Goal: Book appointment/travel/reservation

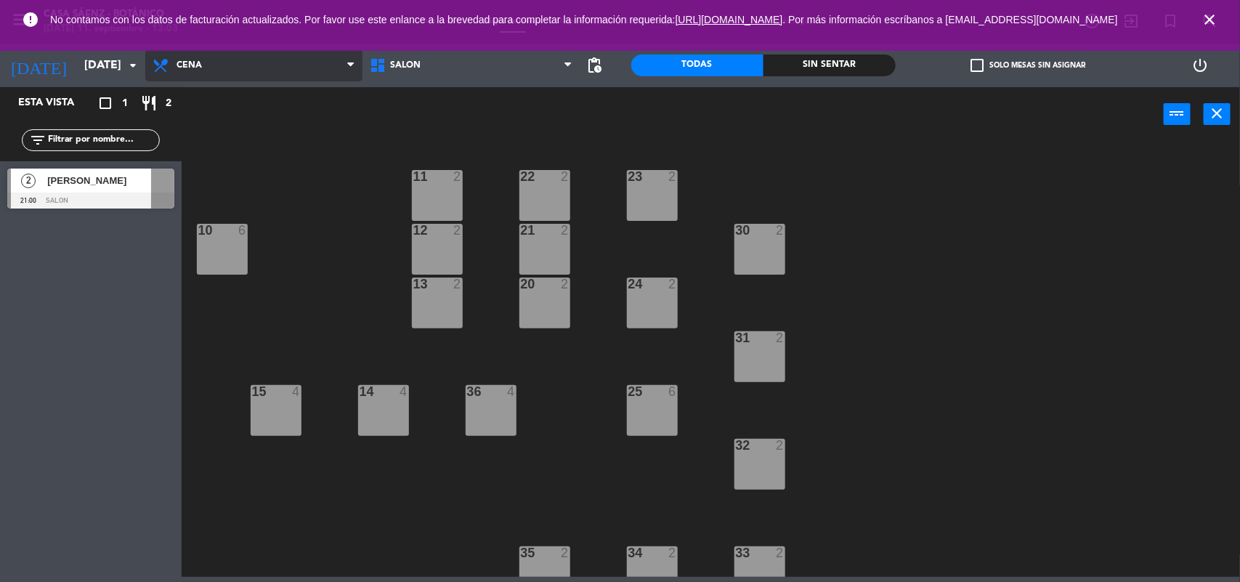
click at [258, 64] on span "Cena" at bounding box center [253, 65] width 217 height 32
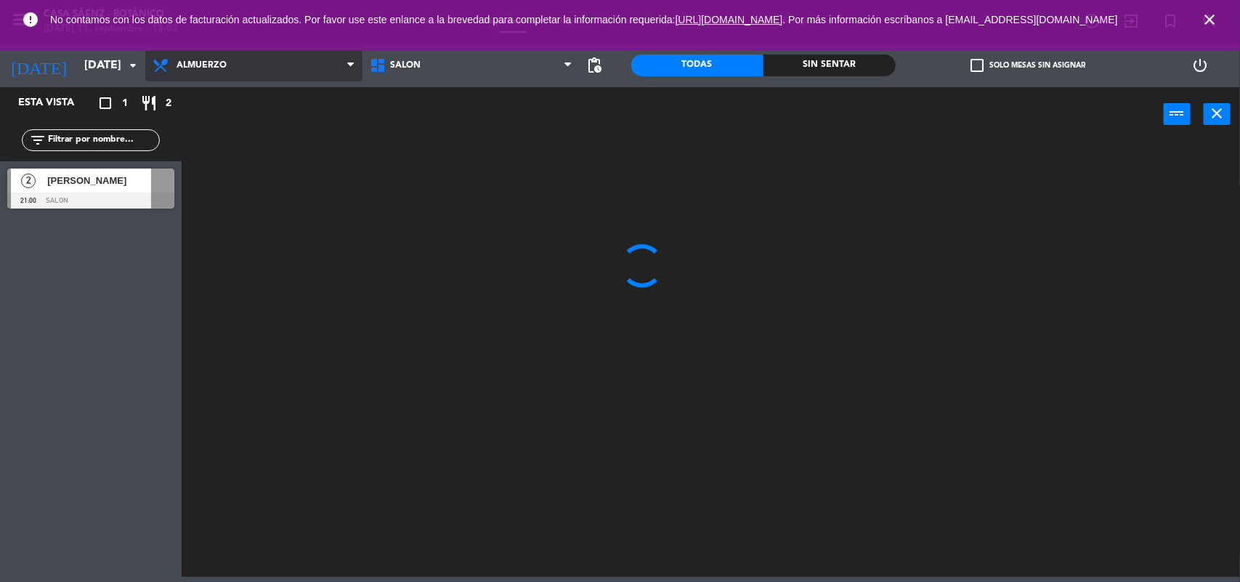
click at [225, 99] on ng-component "menu Casa [PERSON_NAME] - Botánico [DATE] 11. septiembre - 13:03 Mis reservas M…" at bounding box center [620, 288] width 1240 height 577
click at [89, 64] on input "[DATE]" at bounding box center [153, 66] width 153 height 28
click at [113, 62] on input "[DATE]" at bounding box center [153, 66] width 153 height 28
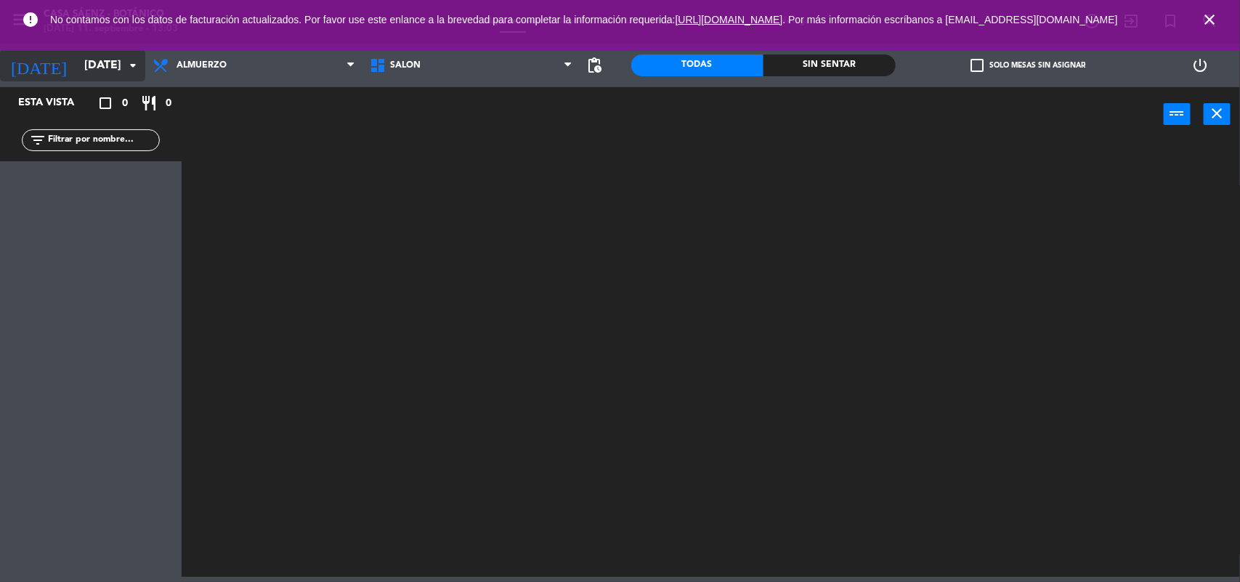
click at [113, 62] on input "[DATE]" at bounding box center [153, 66] width 153 height 28
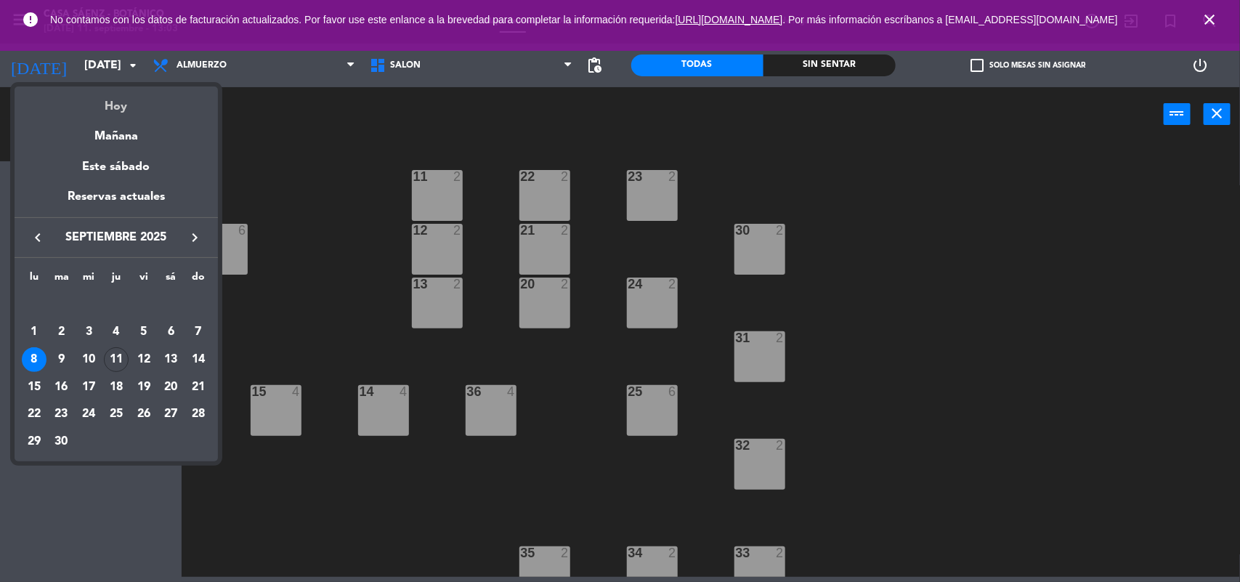
click at [124, 94] on div "Hoy" at bounding box center [116, 101] width 203 height 30
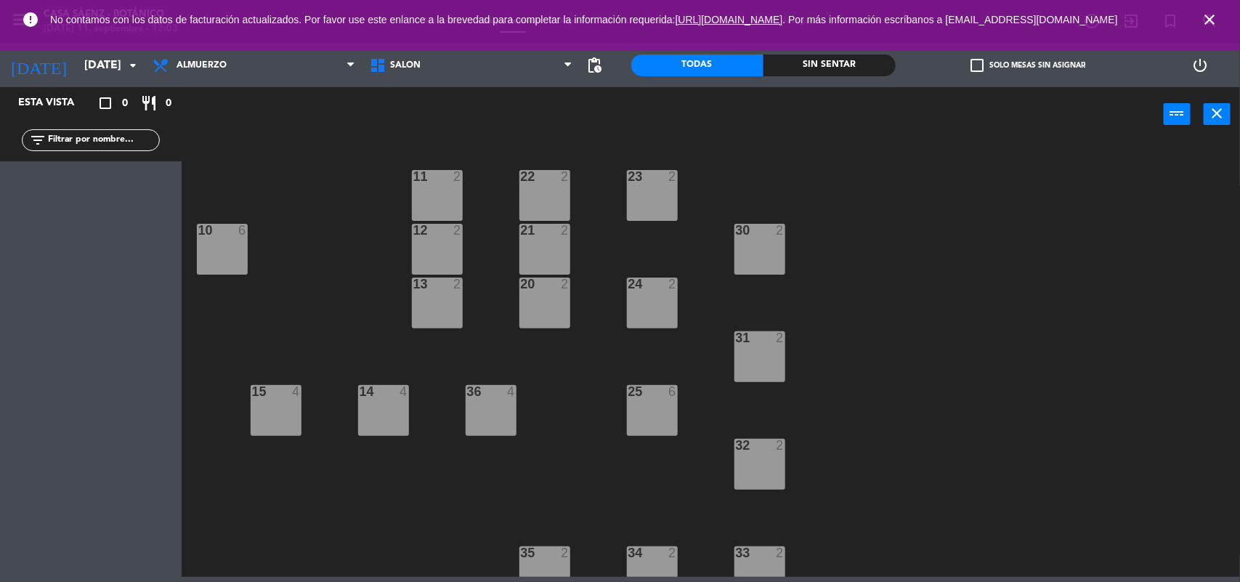
type input "[DEMOGRAPHIC_DATA][DATE]"
click at [197, 60] on span "Almuerzo" at bounding box center [201, 65] width 50 height 10
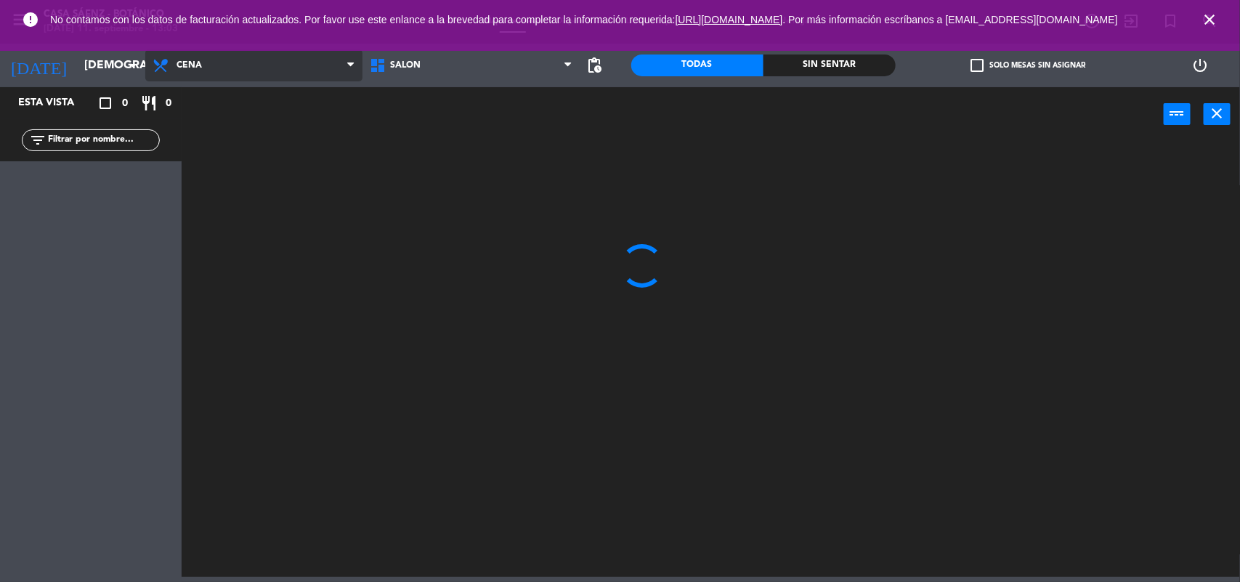
click at [221, 121] on ng-component "menu Casa [PERSON_NAME] - Botánico [DATE] 11. septiembre - 13:03 Mis reservas M…" at bounding box center [620, 288] width 1240 height 577
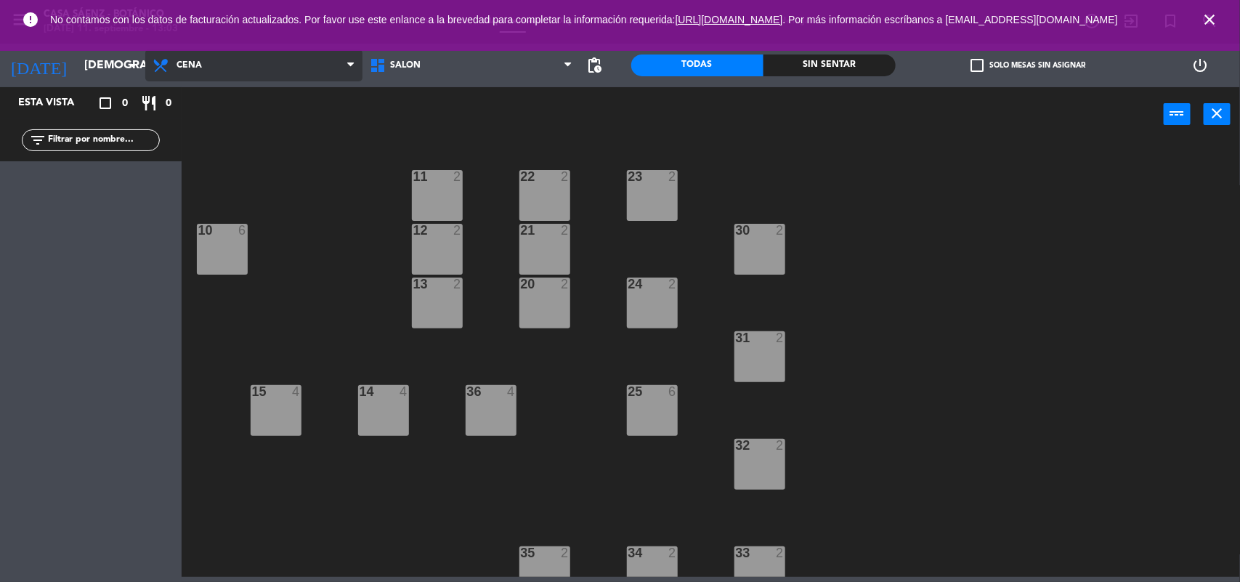
click at [229, 63] on span "Cena" at bounding box center [253, 65] width 217 height 32
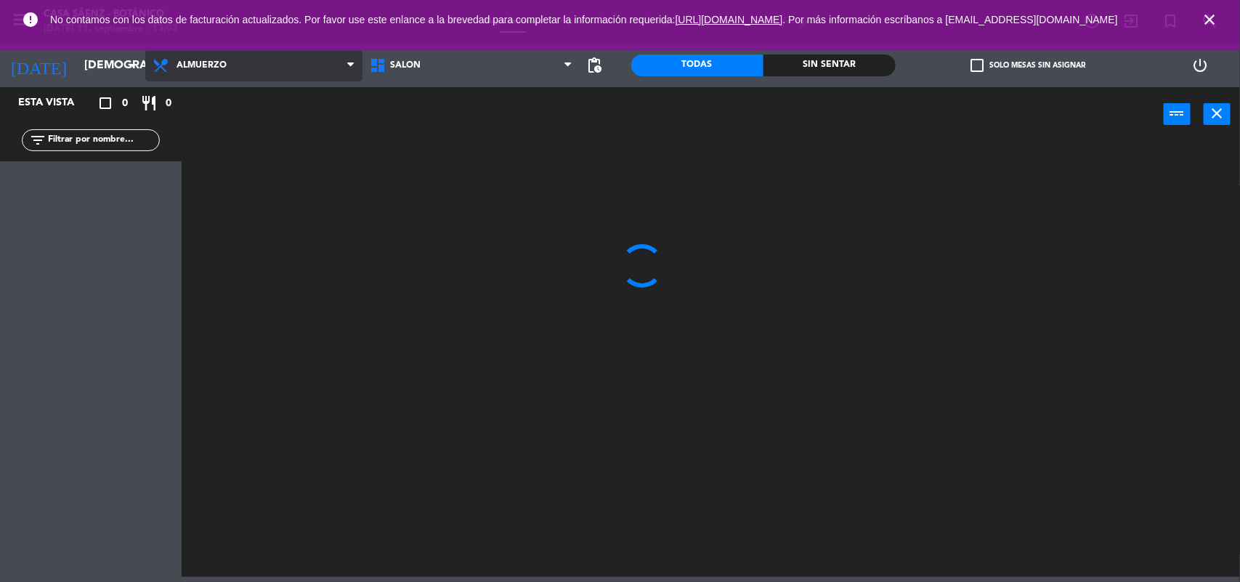
click at [222, 88] on ng-component "menu Casa [PERSON_NAME] - Botánico [DATE] 11. septiembre - 13:03 Mis reservas M…" at bounding box center [620, 288] width 1240 height 577
